Goal: Task Accomplishment & Management: Use online tool/utility

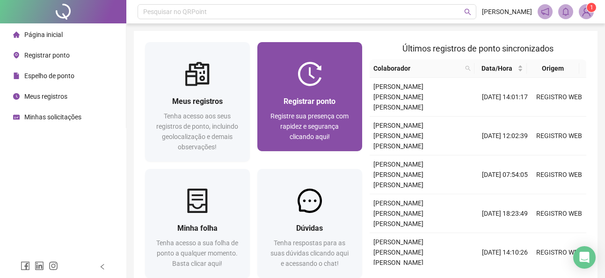
click at [304, 101] on span "Registrar ponto" at bounding box center [310, 101] width 52 height 9
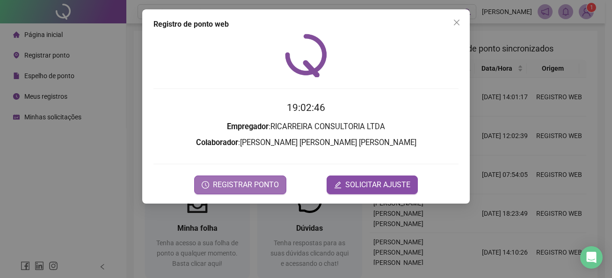
click at [257, 183] on span "REGISTRAR PONTO" at bounding box center [246, 184] width 66 height 11
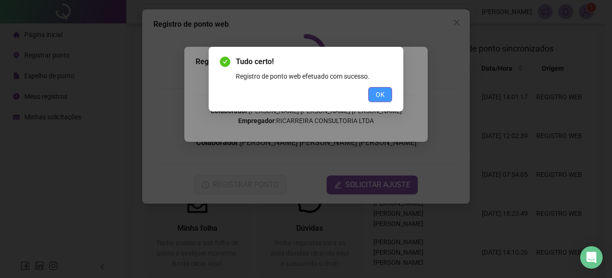
click at [371, 96] on button "OK" at bounding box center [381, 94] width 24 height 15
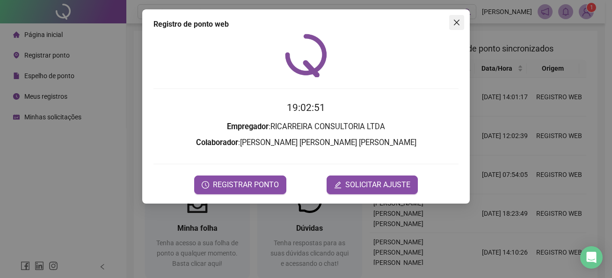
click at [459, 21] on icon "close" at bounding box center [457, 23] width 6 height 6
